Goal: Task Accomplishment & Management: Complete application form

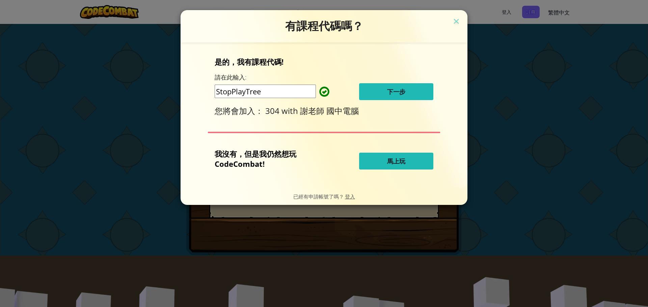
click at [390, 100] on button "下一步" at bounding box center [396, 91] width 74 height 17
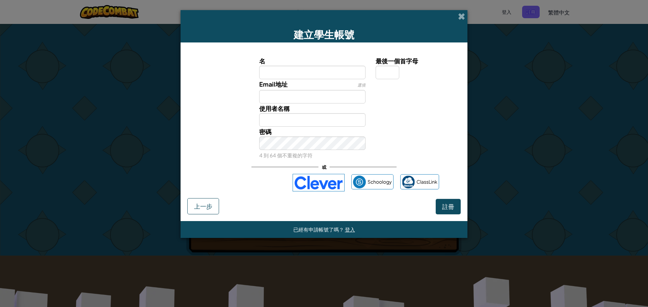
click at [254, 173] on div "或" at bounding box center [323, 167] width 145 height 14
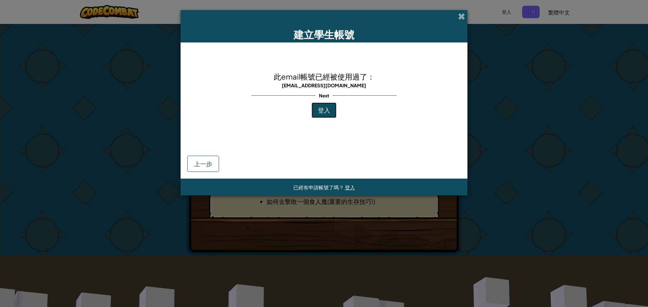
click at [315, 110] on button "登入" at bounding box center [323, 111] width 25 height 16
